Goal: Communication & Community: Answer question/provide support

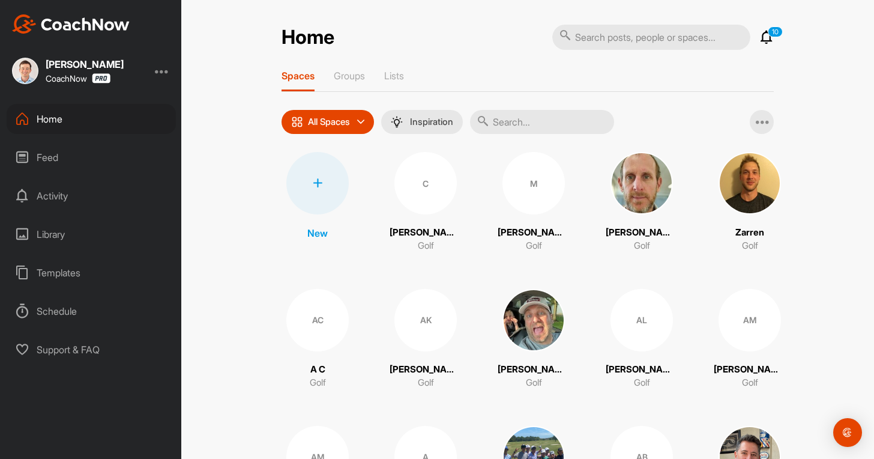
click at [530, 119] on input "text" at bounding box center [542, 122] width 144 height 24
paste input "[PERSON_NAME]"
type input "[PERSON_NAME]"
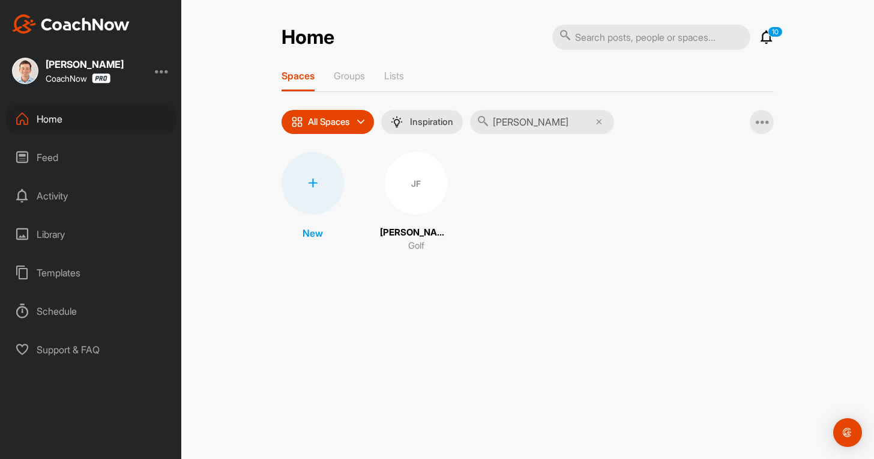
click at [425, 192] on div "JF" at bounding box center [416, 183] width 62 height 62
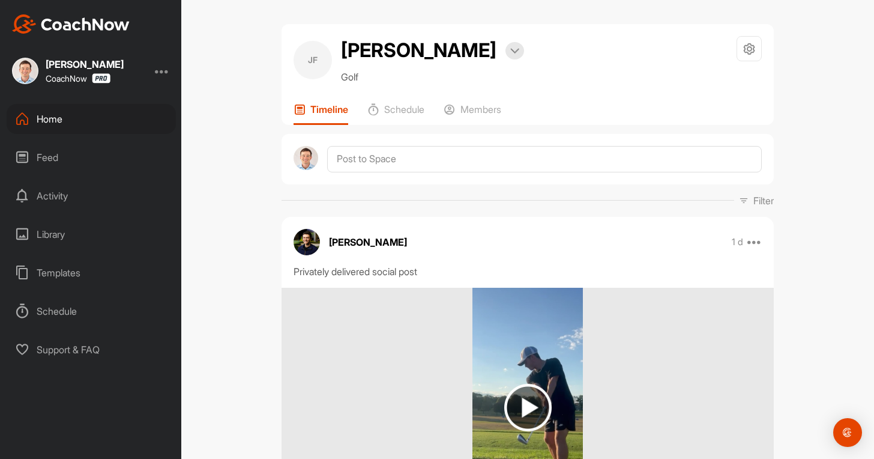
click at [349, 157] on div at bounding box center [528, 159] width 492 height 50
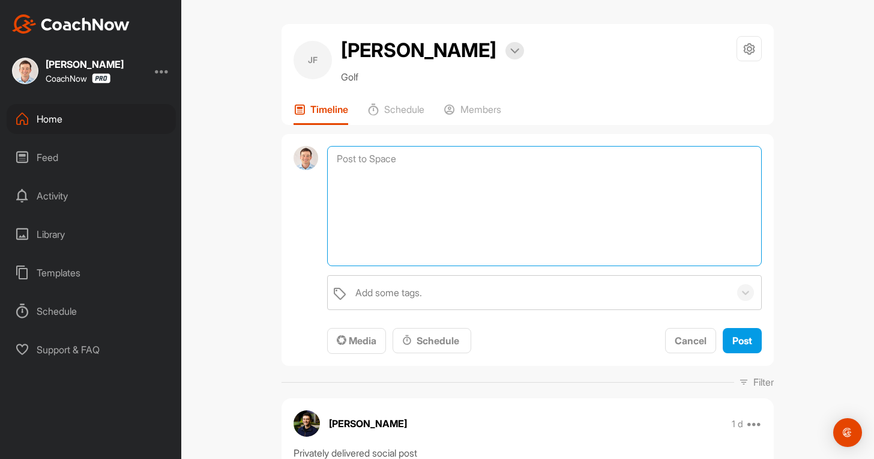
click at [351, 147] on textarea at bounding box center [544, 206] width 435 height 120
paste textarea "[First Name], I am checking in to see if you have any questions regarding your …"
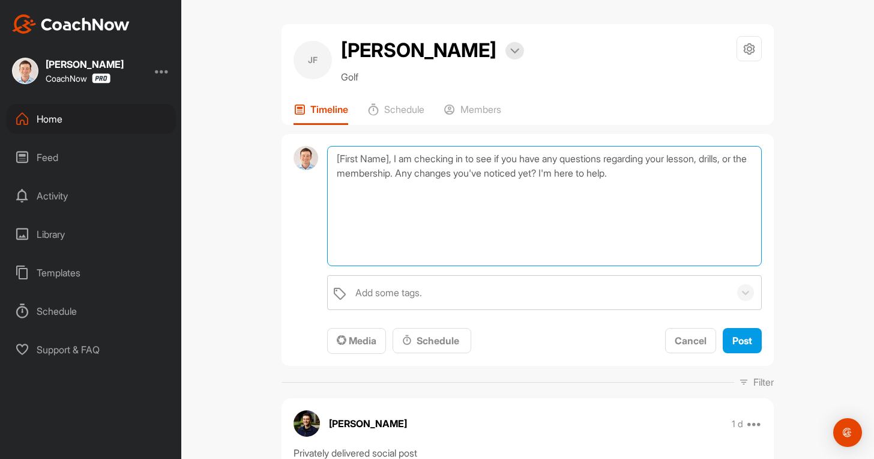
drag, startPoint x: 393, startPoint y: 154, endPoint x: 319, endPoint y: 163, distance: 74.9
click at [327, 163] on textarea "[First Name], I am checking in to see if you have any questions regarding your …" at bounding box center [544, 206] width 435 height 120
click at [475, 208] on textarea "[PERSON_NAME], I am checking in to see if you have any questions regarding your…" at bounding box center [544, 206] width 435 height 120
type textarea "[PERSON_NAME], I am checking in to see if you have any questions regarding your…"
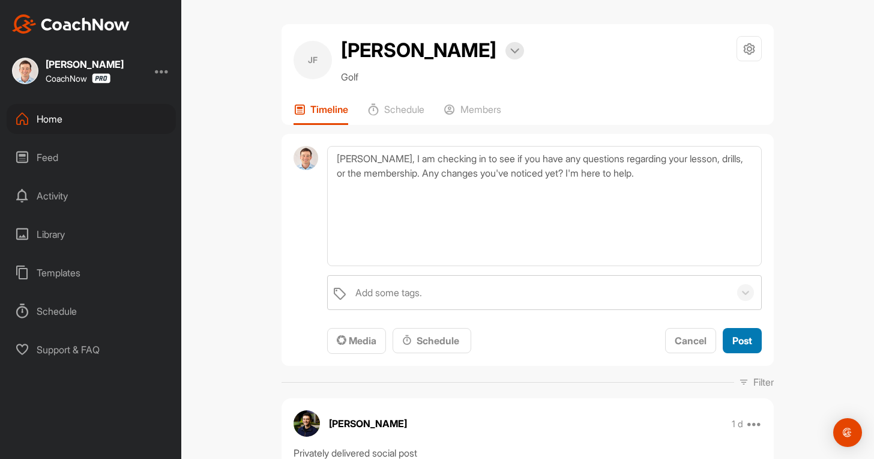
click at [733, 339] on span "Post" at bounding box center [743, 340] width 20 height 12
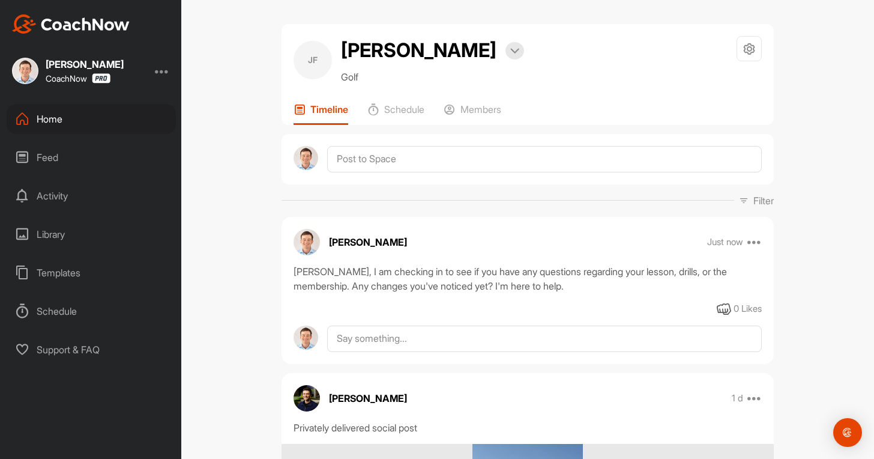
click at [74, 120] on div "Home" at bounding box center [91, 119] width 169 height 30
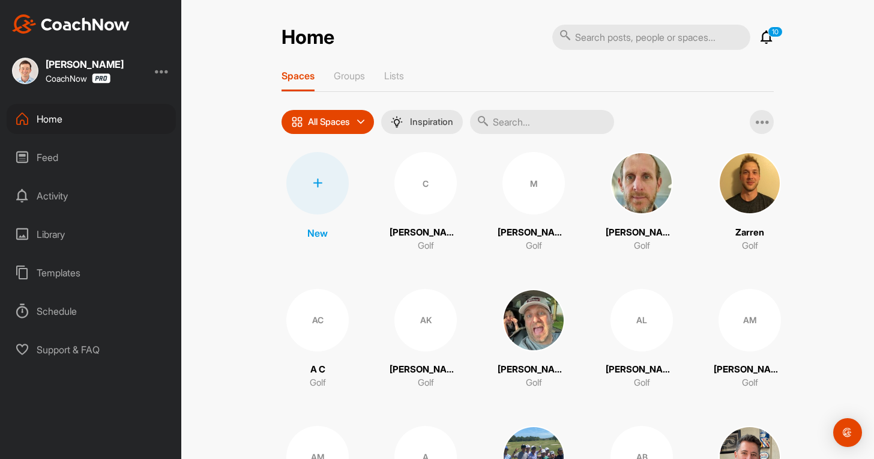
drag, startPoint x: 541, startPoint y: 121, endPoint x: 548, endPoint y: 124, distance: 8.1
click at [539, 121] on input "text" at bounding box center [542, 122] width 144 height 24
paste input "[PERSON_NAME]"
type input "[PERSON_NAME]"
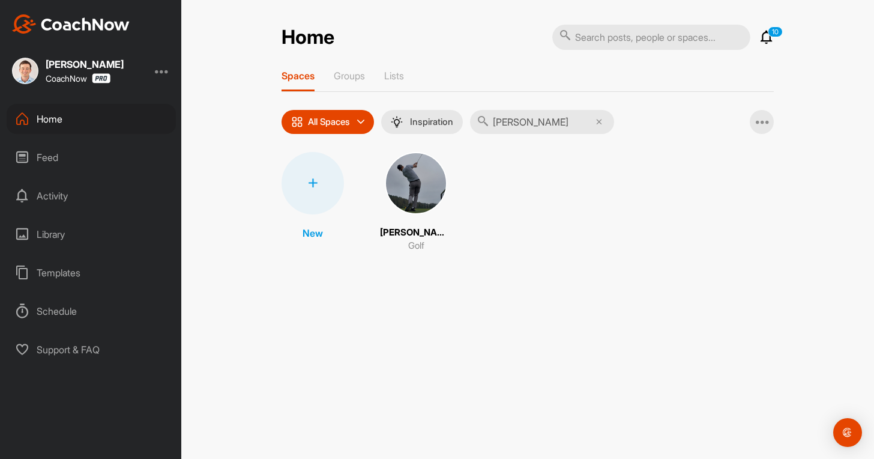
click at [413, 204] on img at bounding box center [416, 183] width 62 height 62
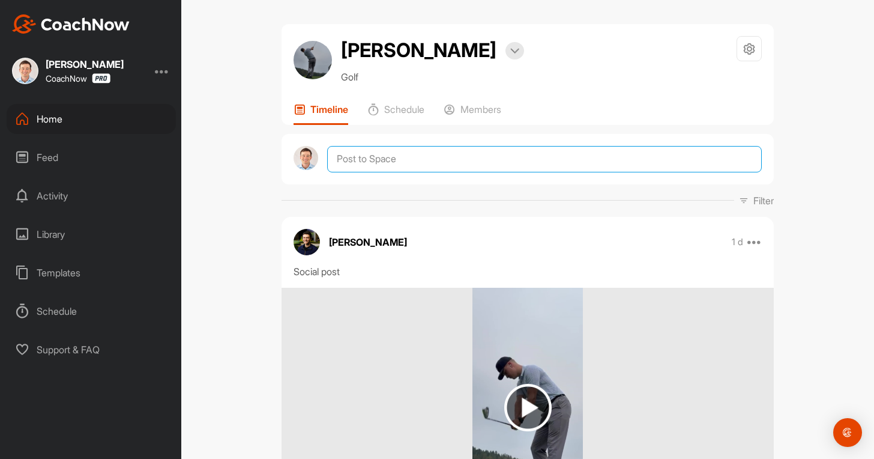
click at [370, 165] on textarea at bounding box center [544, 159] width 435 height 26
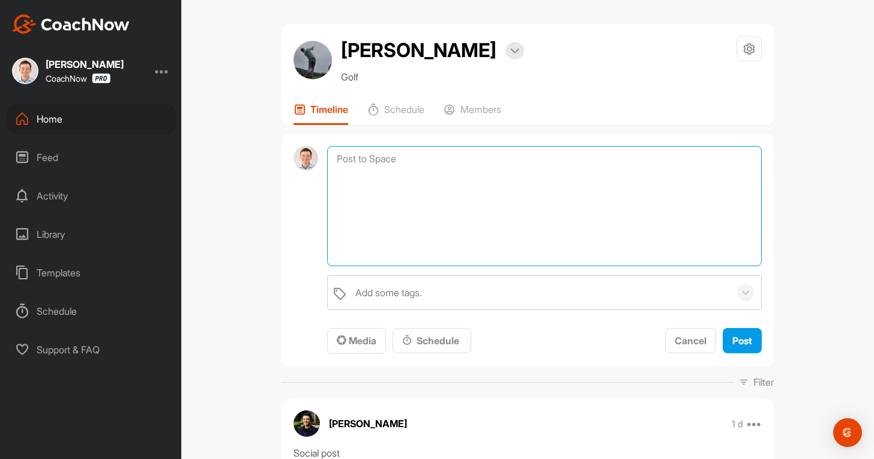
paste textarea "[PERSON_NAME]"
type textarea "[PERSON_NAME]"
drag, startPoint x: 426, startPoint y: 165, endPoint x: 254, endPoint y: 169, distance: 171.8
click at [254, 169] on div "[PERSON_NAME] Bookings Golf Space Settings Your Notifications Leave Space Timel…" at bounding box center [527, 229] width 693 height 459
paste textarea "[First Name], I am checking in to see if you have any questions regarding your …"
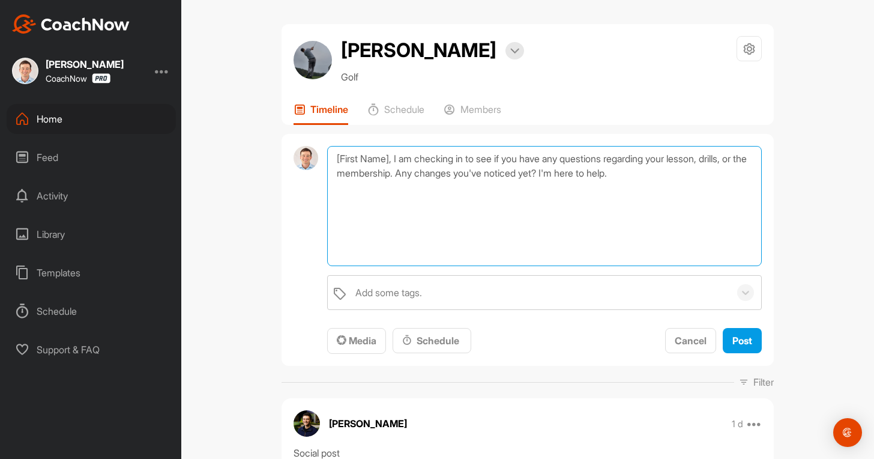
drag, startPoint x: 392, startPoint y: 160, endPoint x: 265, endPoint y: 159, distance: 126.7
type textarea "[PERSON_NAME], I am checking in to see if you have any questions regarding your…"
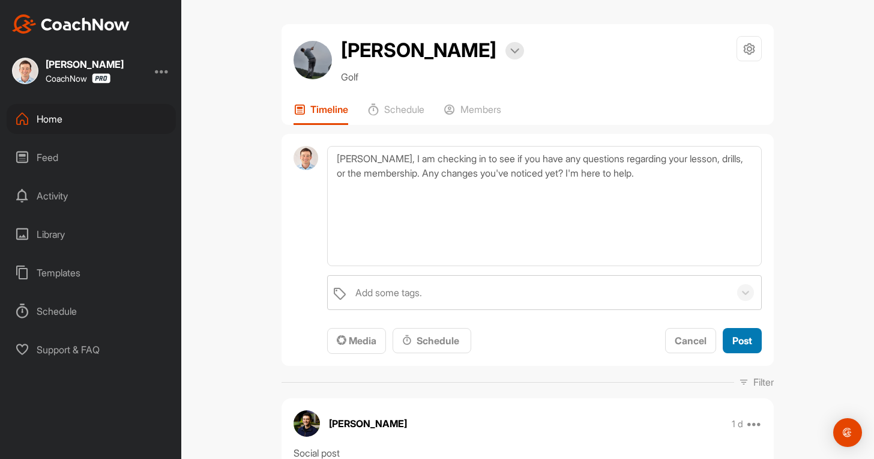
click at [739, 341] on span "Post" at bounding box center [743, 340] width 20 height 12
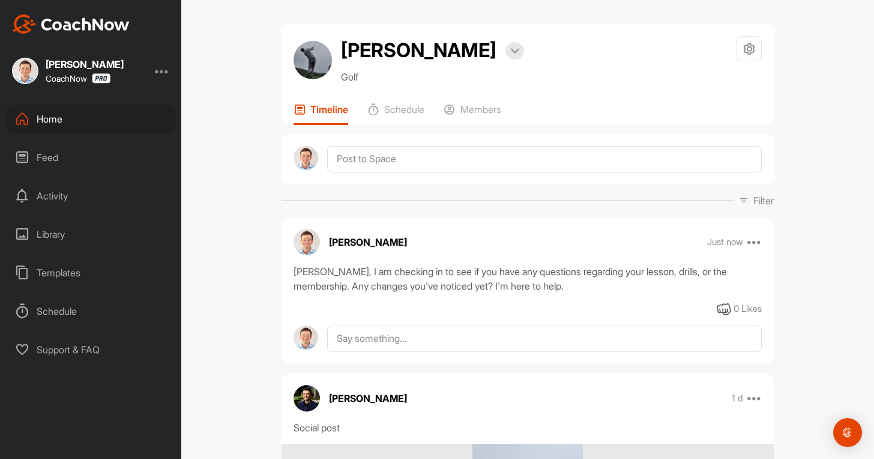
click at [49, 122] on div "Home" at bounding box center [91, 119] width 169 height 30
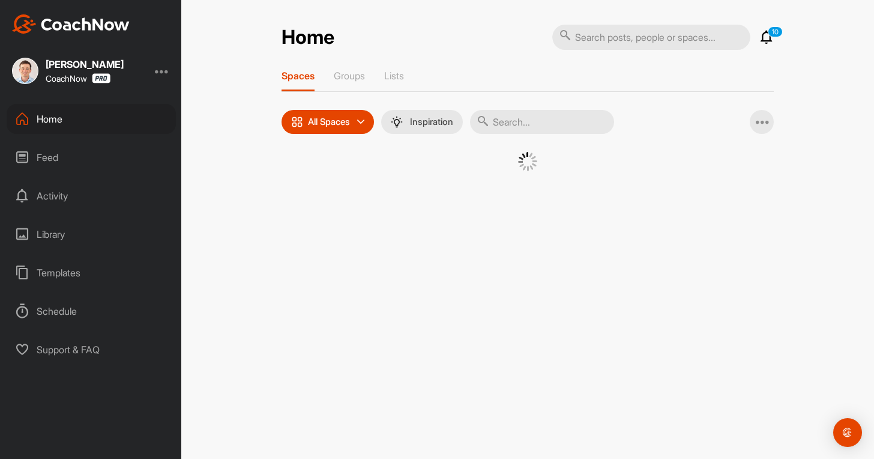
drag, startPoint x: 547, startPoint y: 125, endPoint x: 557, endPoint y: 120, distance: 11.5
click at [552, 121] on input "text" at bounding box center [542, 122] width 144 height 24
paste input "[PERSON_NAME]"
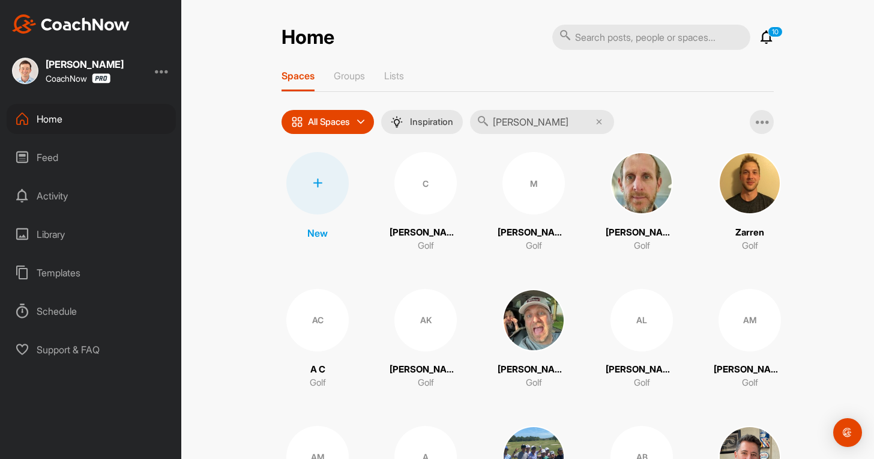
type input "[PERSON_NAME]"
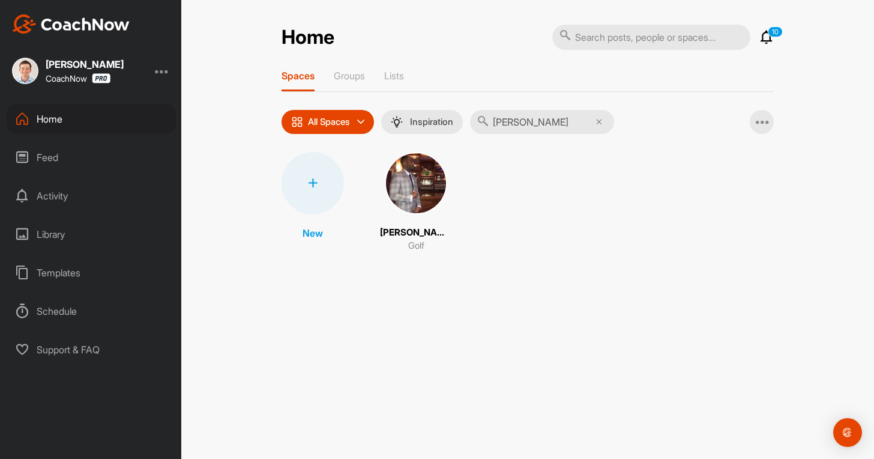
click at [414, 174] on img at bounding box center [416, 183] width 62 height 62
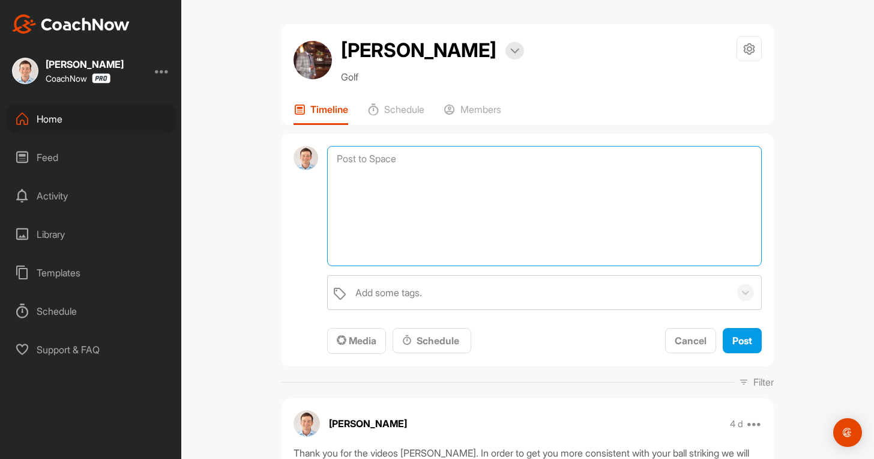
drag, startPoint x: 354, startPoint y: 165, endPoint x: 363, endPoint y: 174, distance: 13.6
click at [358, 165] on textarea at bounding box center [544, 206] width 435 height 120
paste textarea "[PERSON_NAME]"
type textarea "[PERSON_NAME] CampbellOmar [PERSON_NAME]"
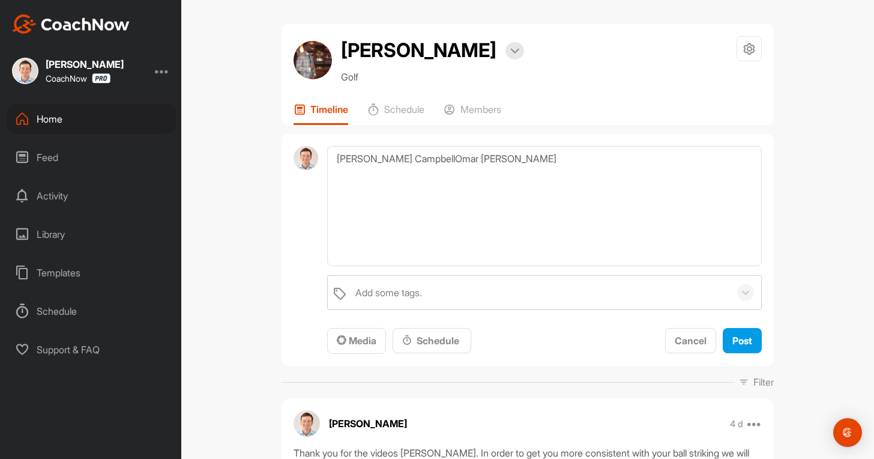
drag, startPoint x: 527, startPoint y: 144, endPoint x: 510, endPoint y: 152, distance: 18.3
click at [510, 152] on div "[PERSON_NAME] CampbellOmar [PERSON_NAME] Add some tags. To pick up a draggable …" at bounding box center [528, 250] width 492 height 232
drag, startPoint x: 498, startPoint y: 163, endPoint x: 194, endPoint y: 142, distance: 304.6
click at [194, 142] on div "[PERSON_NAME] Bookings Golf Space Settings Your Notifications Leave Space Timel…" at bounding box center [527, 229] width 693 height 459
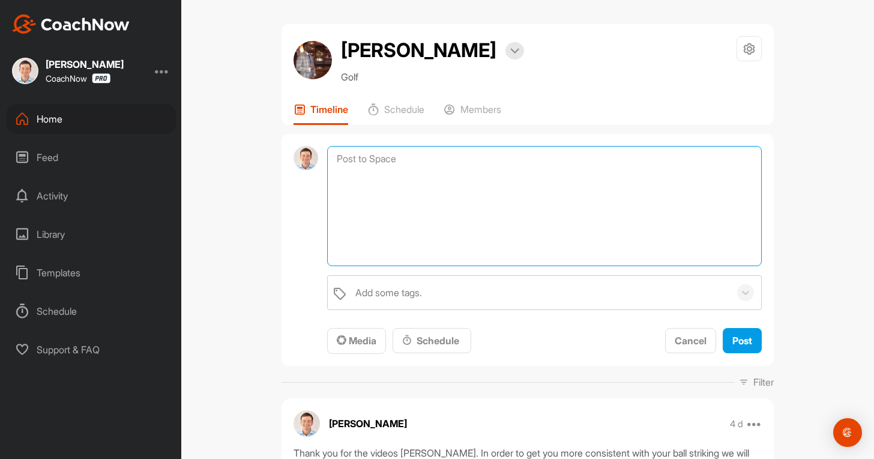
click at [402, 176] on textarea at bounding box center [544, 206] width 435 height 120
drag, startPoint x: 382, startPoint y: 169, endPoint x: 342, endPoint y: 149, distance: 45.4
click at [342, 149] on textarea at bounding box center [544, 206] width 435 height 120
paste textarea "[First Name], I am checking in to see if you have any questions regarding your …"
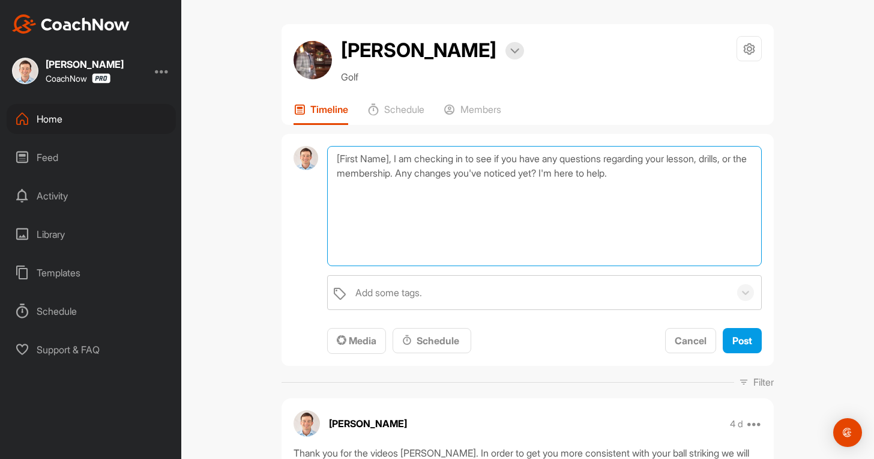
drag, startPoint x: 391, startPoint y: 158, endPoint x: 291, endPoint y: 150, distance: 101.2
click at [291, 150] on div "[First Name], I am checking in to see if you have any questions regarding your …" at bounding box center [528, 250] width 492 height 232
type textarea "[PERSON_NAME], I am checking in to see if you have any questions regarding your…"
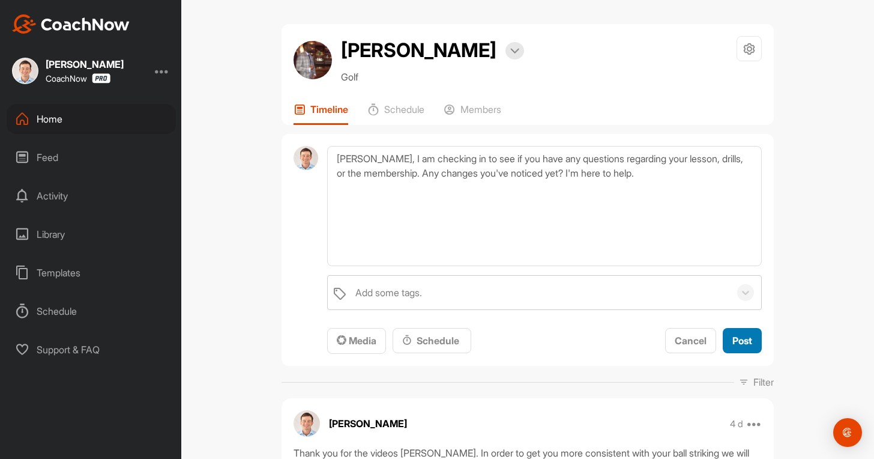
click at [746, 339] on span "Post" at bounding box center [743, 340] width 20 height 12
